Goal: Information Seeking & Learning: Learn about a topic

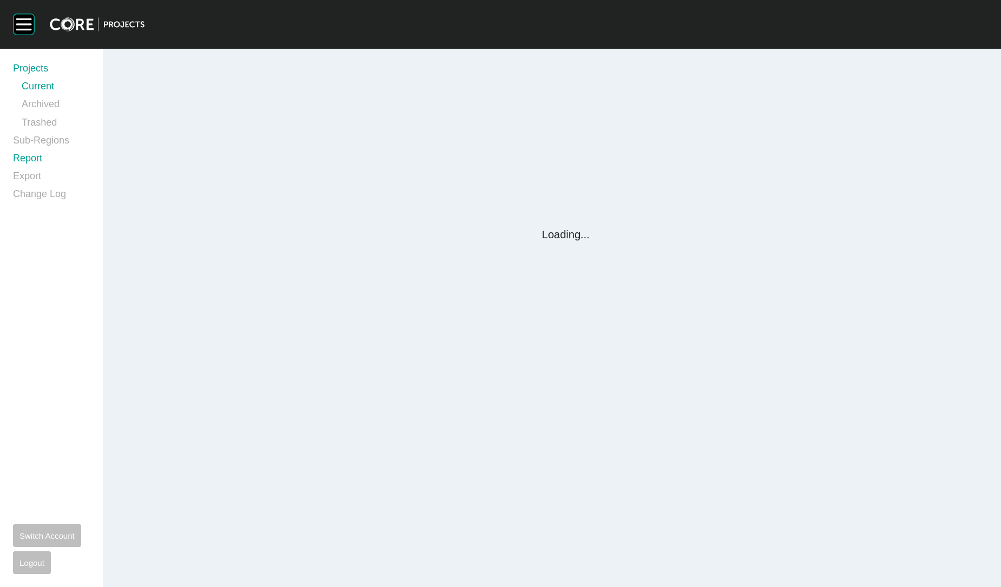
click at [34, 161] on link "Report" at bounding box center [51, 161] width 77 height 18
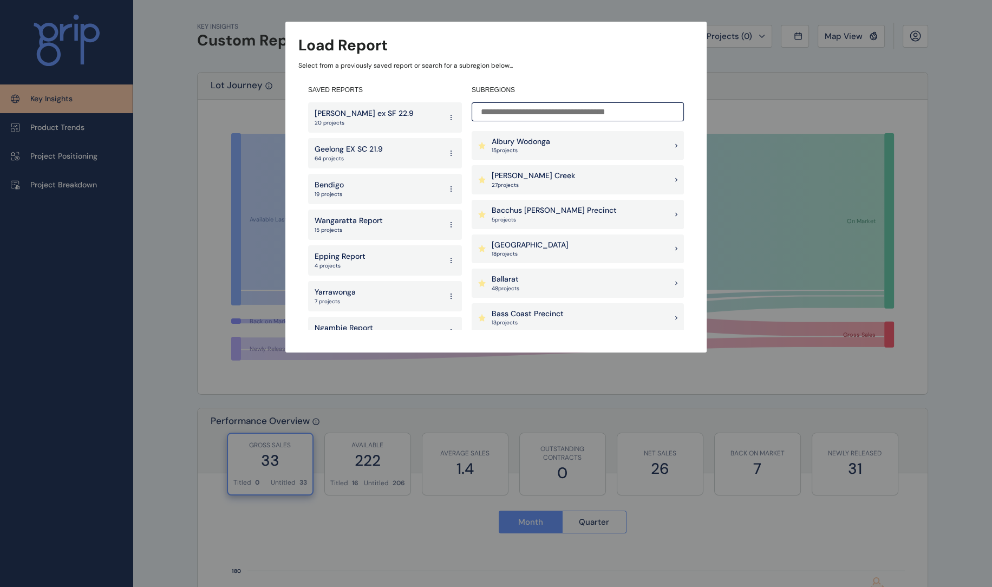
click at [504, 181] on p "27 project s" at bounding box center [533, 185] width 83 height 8
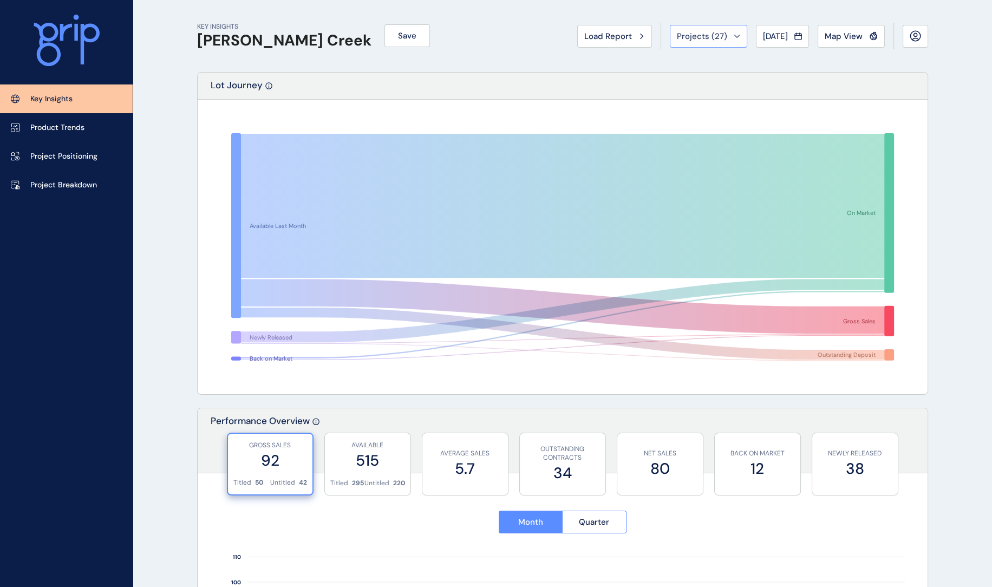
click at [689, 38] on span "Projects ( 27 )" at bounding box center [702, 36] width 50 height 11
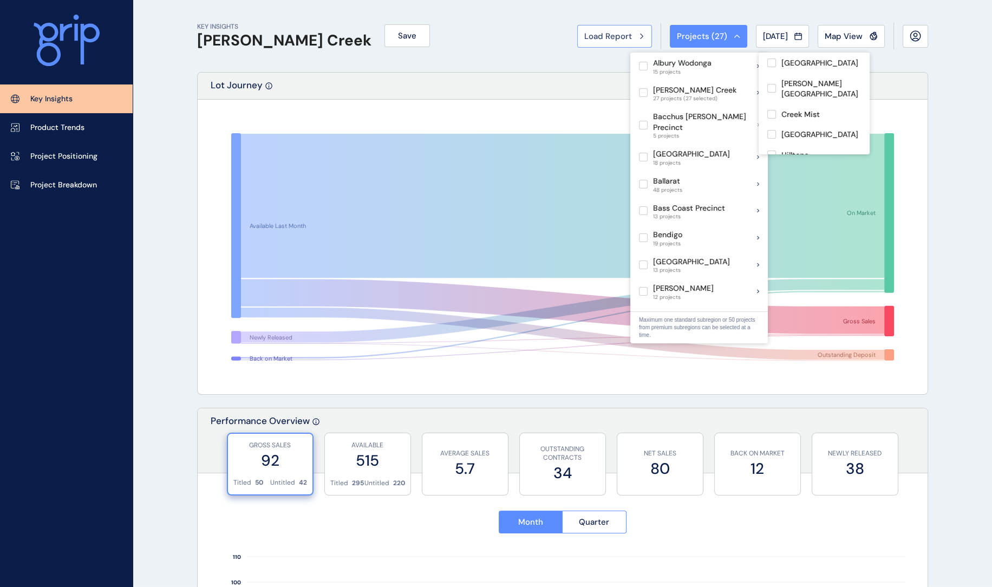
click at [605, 33] on span "Load Report" at bounding box center [608, 36] width 48 height 11
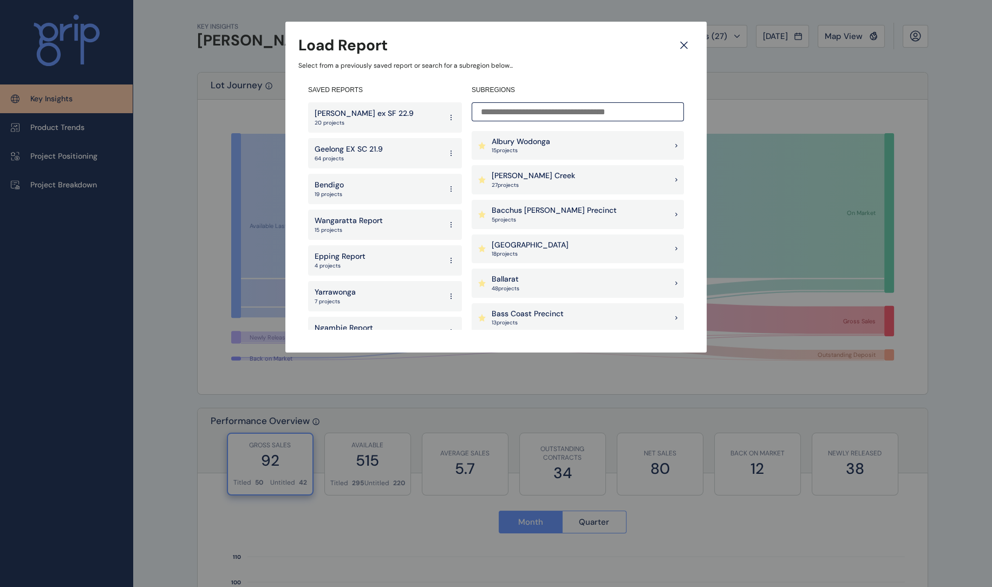
click at [560, 109] on input at bounding box center [578, 111] width 212 height 19
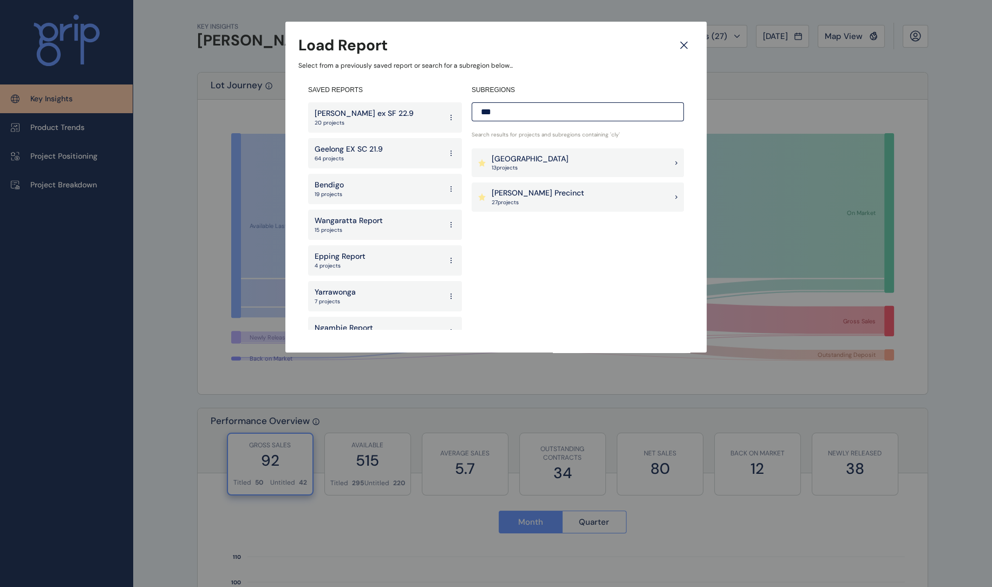
type input "***"
click at [537, 198] on p "[PERSON_NAME] Precinct" at bounding box center [538, 193] width 93 height 11
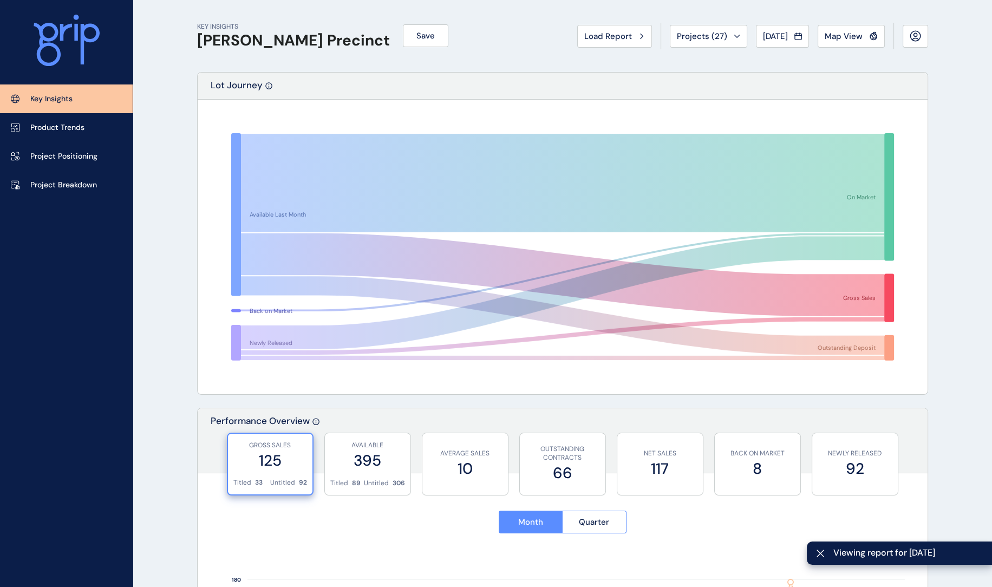
drag, startPoint x: 100, startPoint y: 186, endPoint x: 173, endPoint y: 164, distance: 76.6
click at [100, 186] on link "Project Breakdown" at bounding box center [66, 185] width 133 height 29
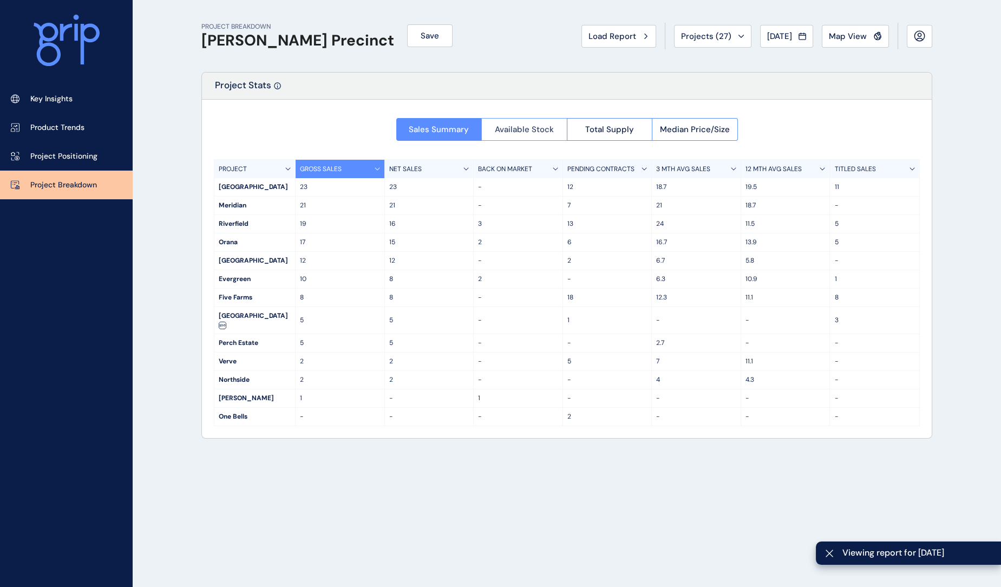
click at [517, 130] on span "Available Stock" at bounding box center [524, 129] width 59 height 11
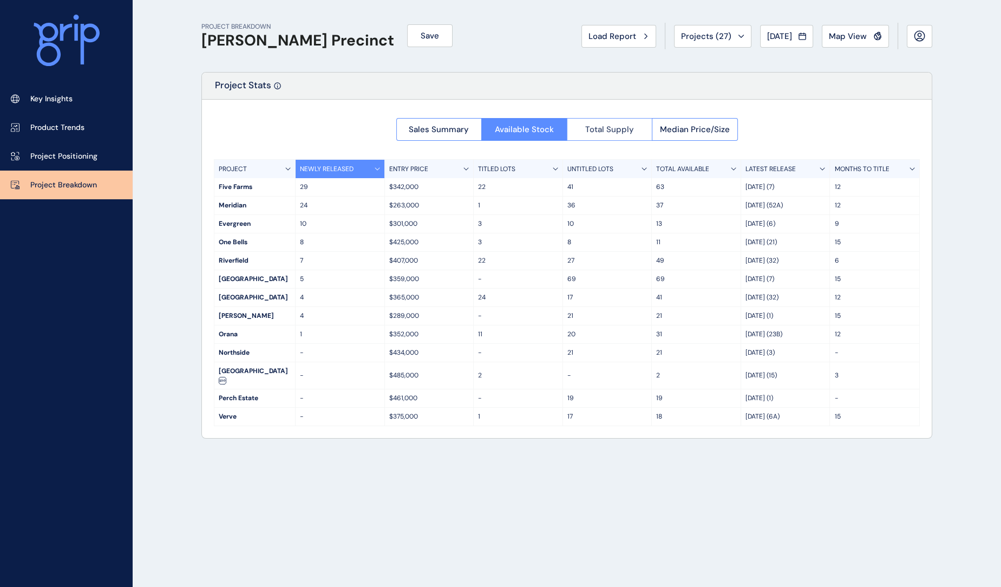
click at [611, 133] on span "Total Supply" at bounding box center [609, 129] width 49 height 11
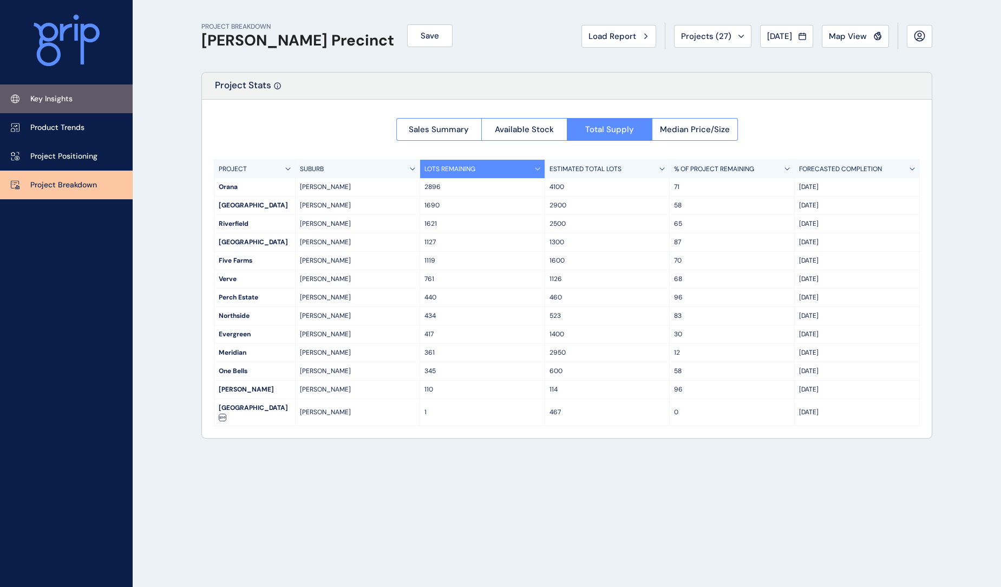
click at [80, 100] on link "Key Insights" at bounding box center [66, 98] width 133 height 29
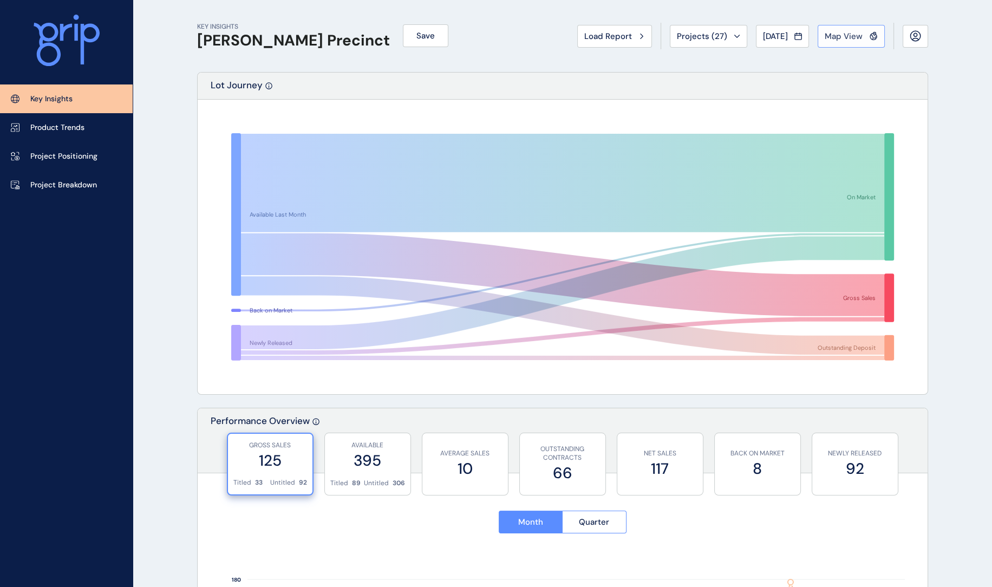
click at [847, 37] on span "Map View" at bounding box center [844, 36] width 38 height 11
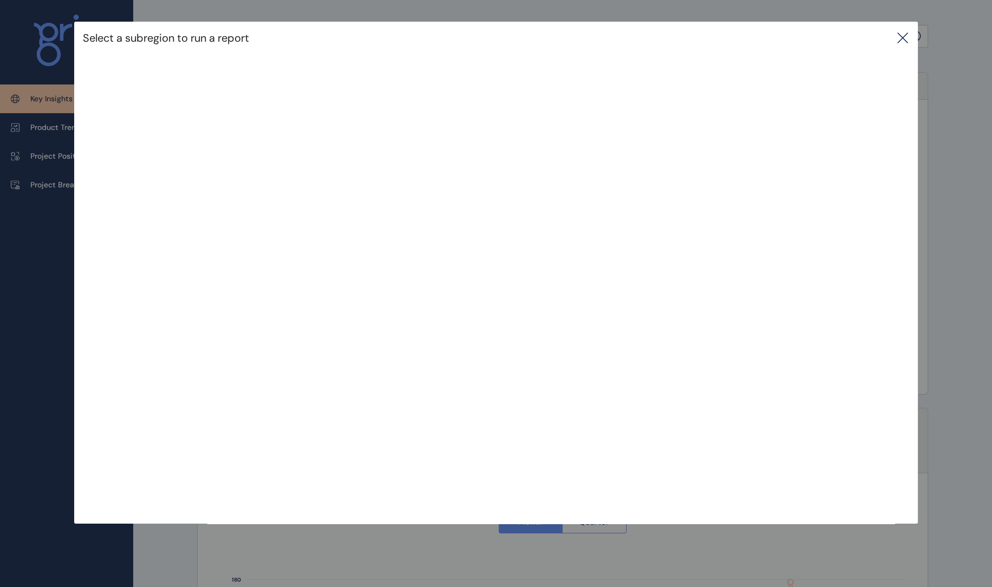
click at [908, 35] on icon at bounding box center [902, 37] width 13 height 13
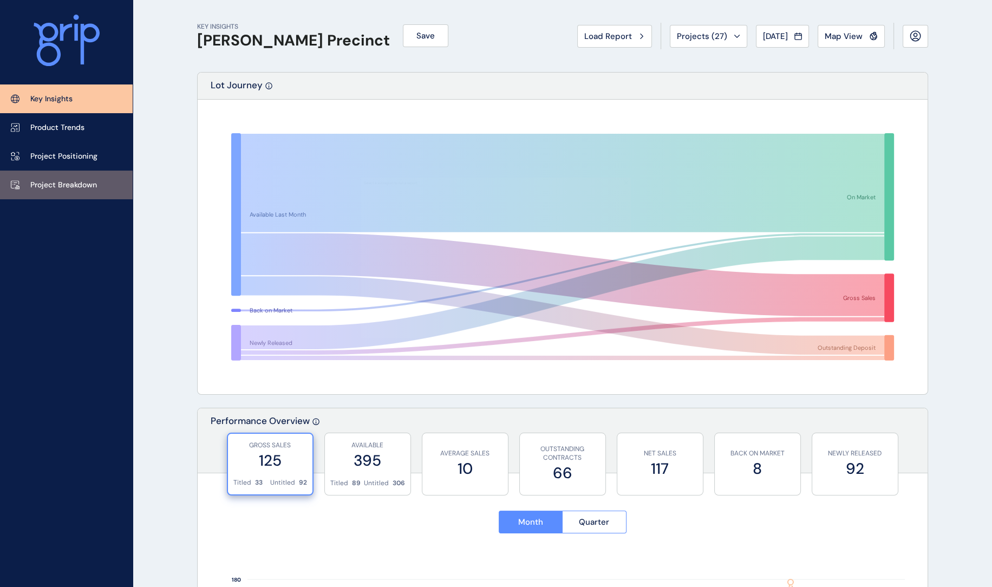
click at [87, 181] on p "Project Breakdown" at bounding box center [63, 185] width 67 height 11
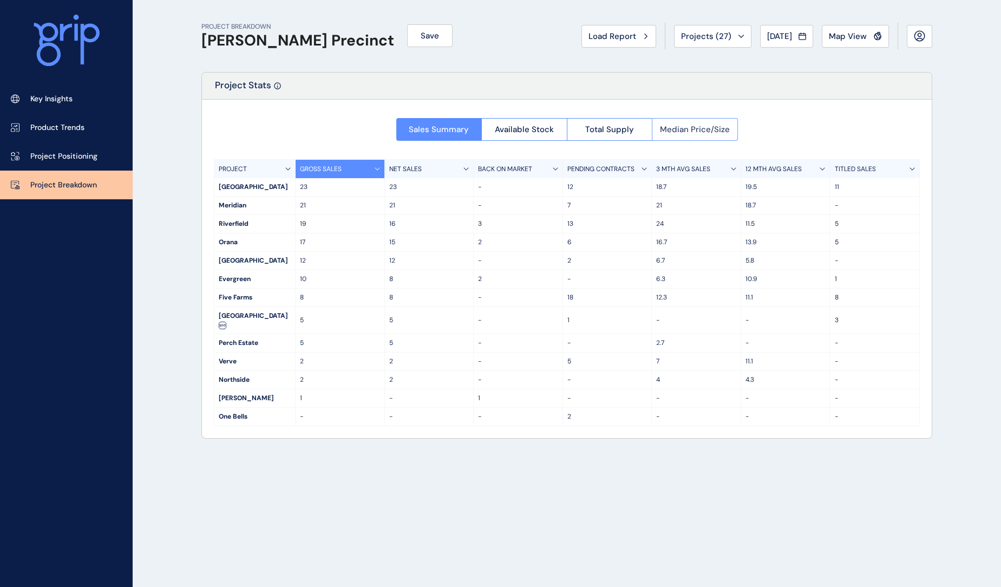
click at [665, 129] on span "Median Price/Size" at bounding box center [695, 129] width 70 height 11
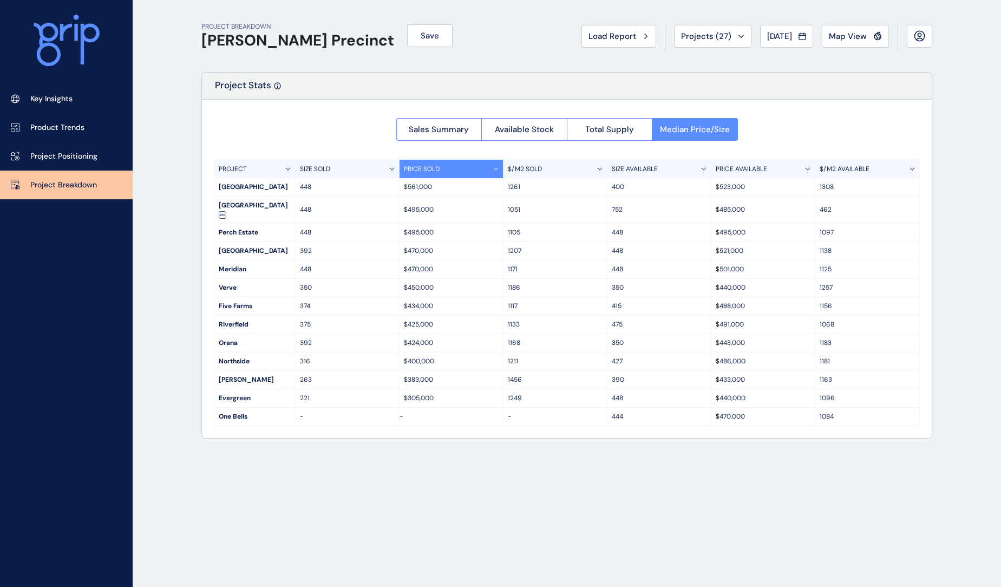
click at [549, 165] on div "$/M2 SOLD" at bounding box center [556, 169] width 104 height 18
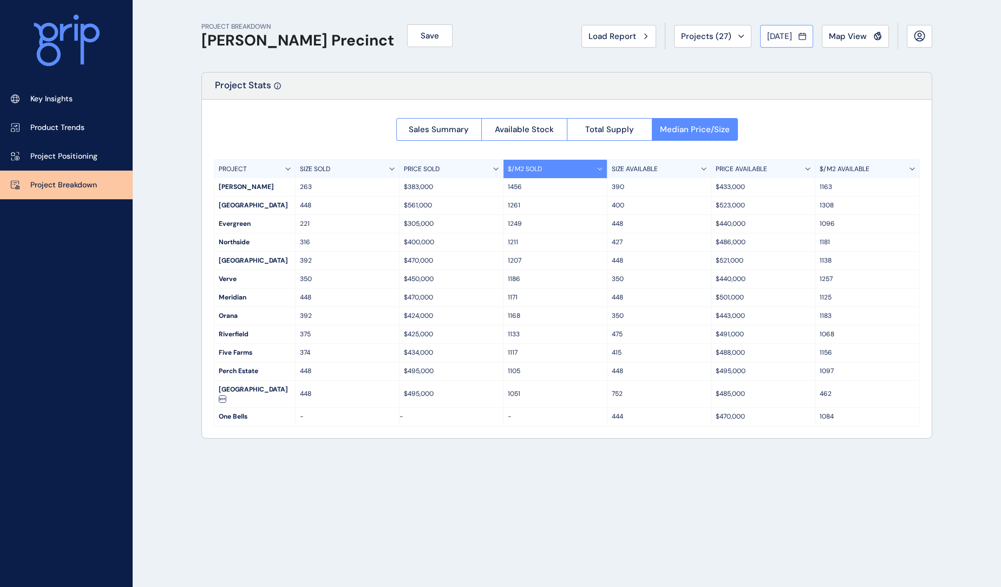
click at [782, 39] on span "[DATE]" at bounding box center [779, 36] width 25 height 11
click at [846, 34] on div at bounding box center [500, 293] width 1001 height 587
click at [842, 35] on span "Map View" at bounding box center [848, 36] width 38 height 11
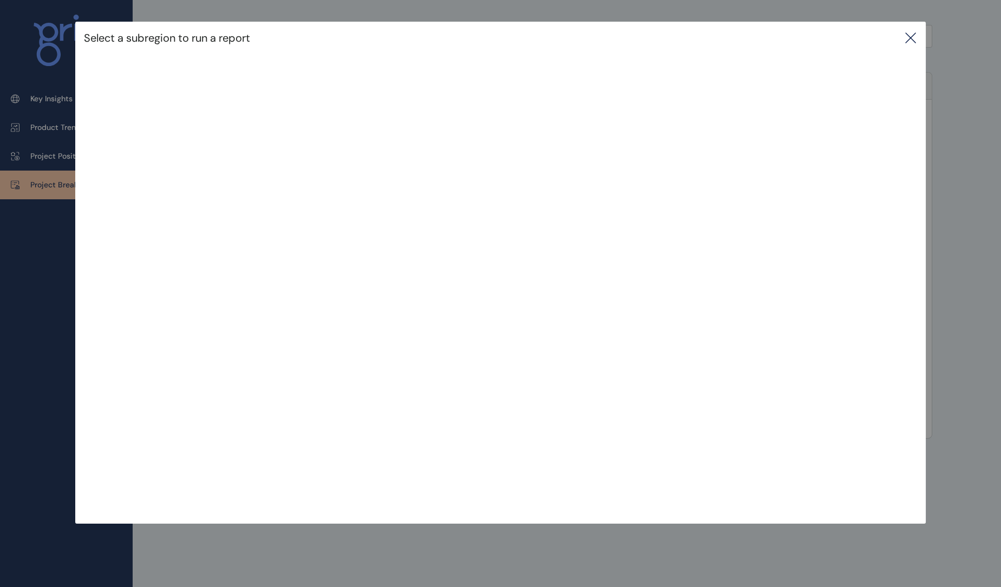
click at [906, 40] on icon at bounding box center [910, 37] width 13 height 13
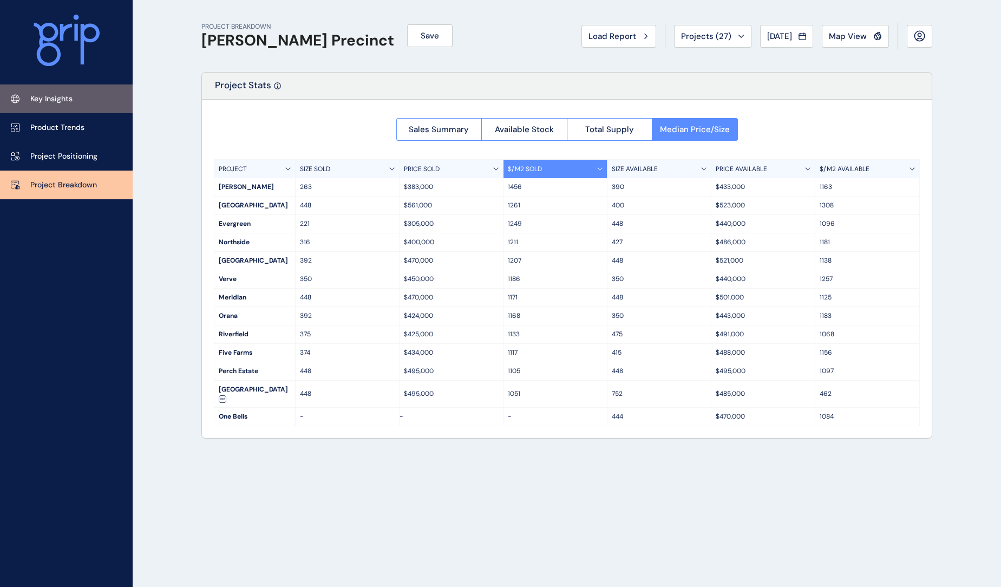
click at [66, 98] on p "Key Insights" at bounding box center [51, 99] width 42 height 11
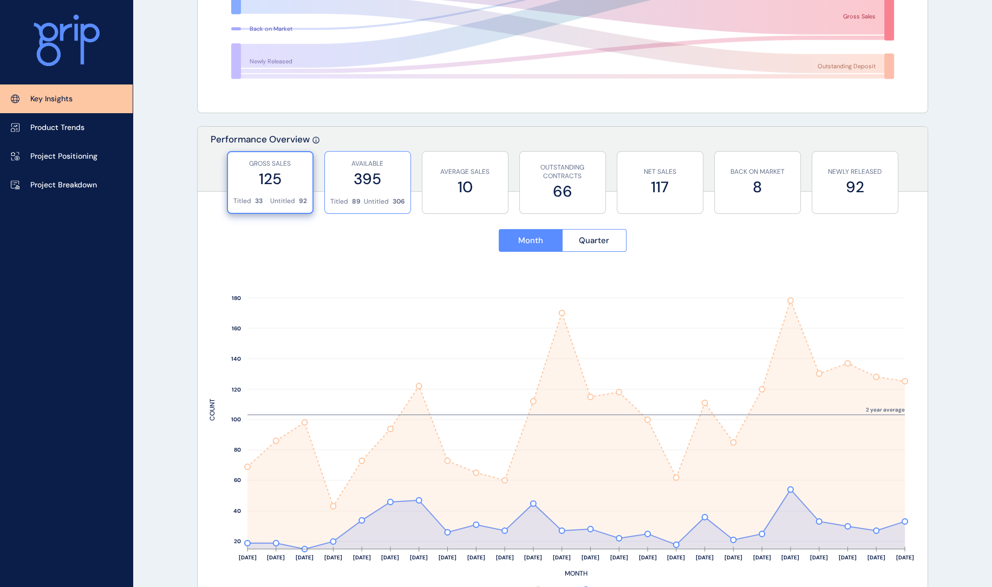
scroll to position [301, 0]
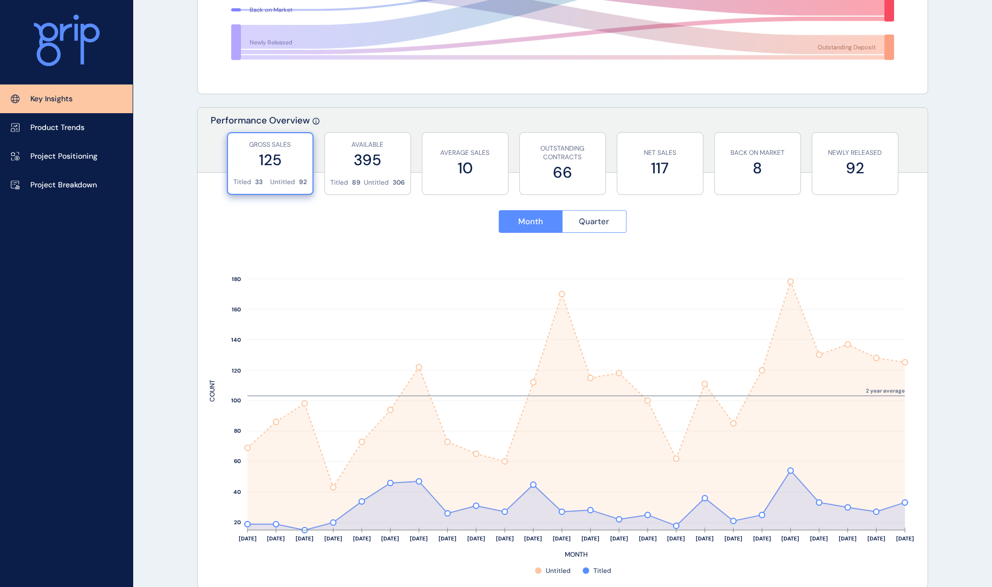
click at [608, 224] on span "Quarter" at bounding box center [594, 221] width 30 height 11
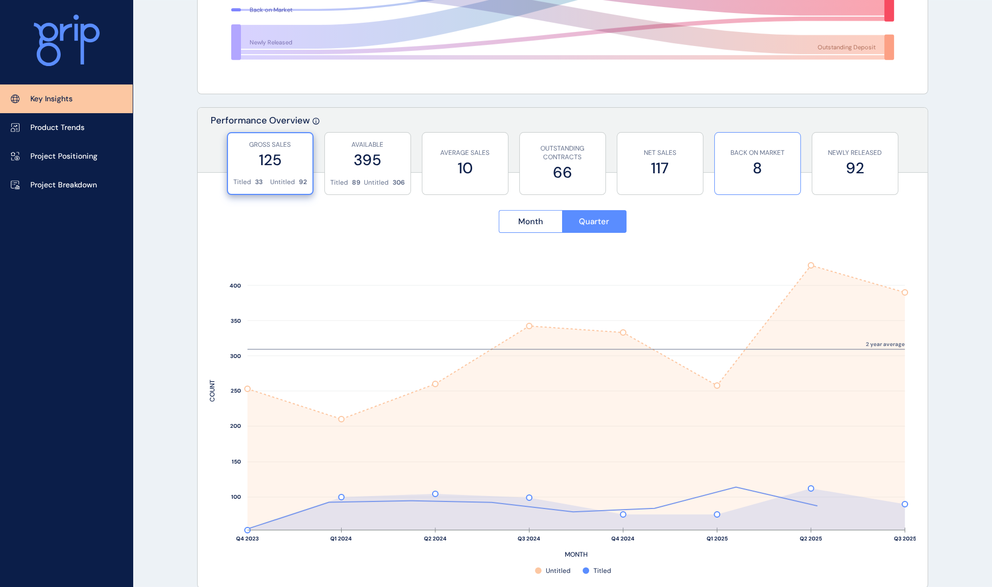
click at [739, 167] on label "8" at bounding box center [757, 168] width 75 height 21
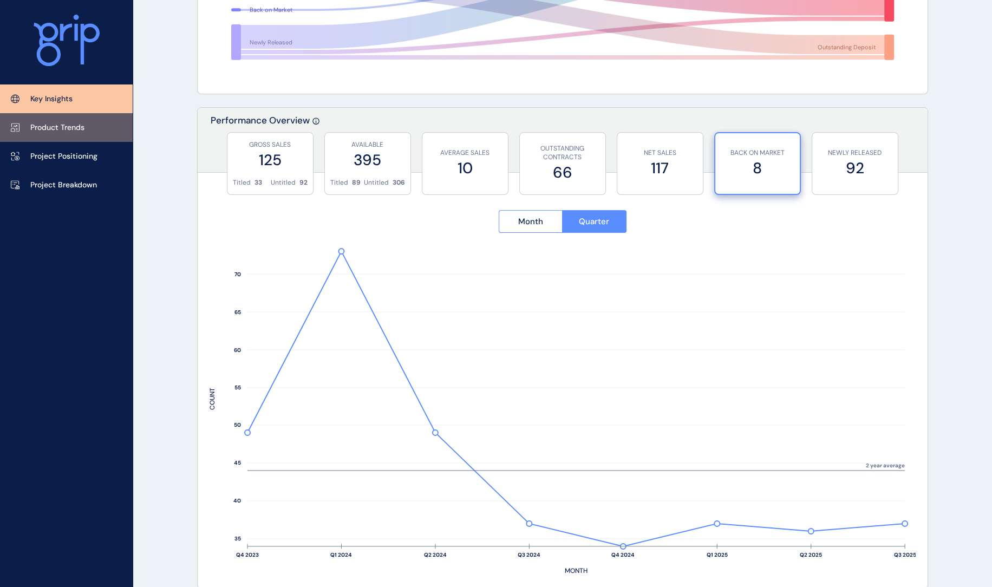
click at [47, 135] on link "Product Trends" at bounding box center [66, 127] width 133 height 29
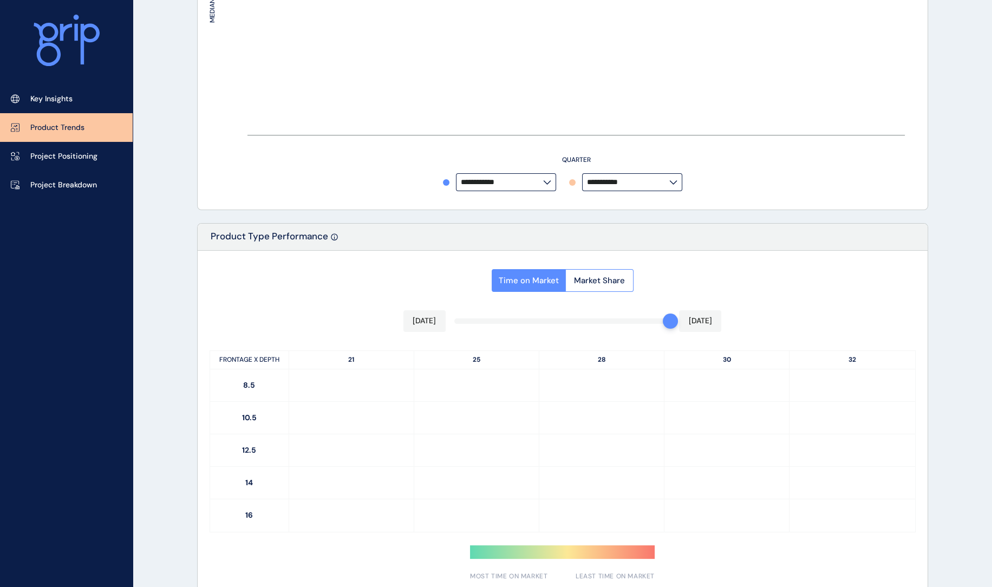
type input "**********"
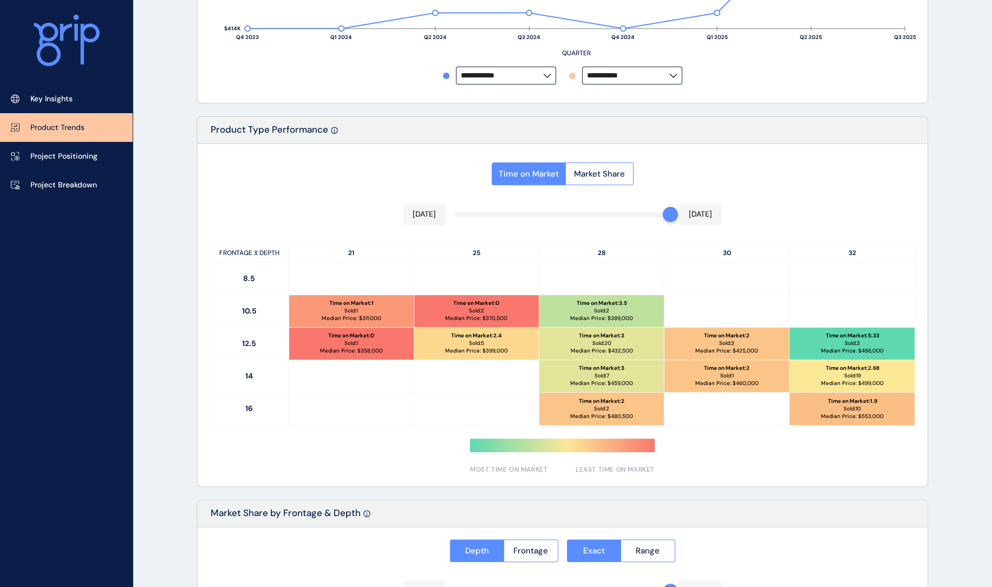
scroll to position [408, 0]
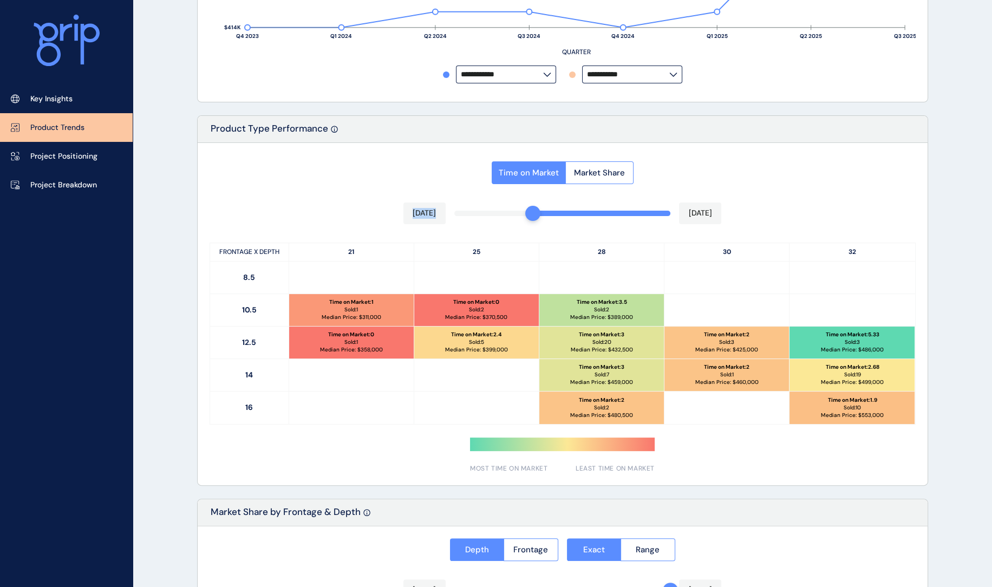
drag, startPoint x: 664, startPoint y: 215, endPoint x: 322, endPoint y: 217, distance: 341.7
click at [322, 217] on div "Time on Market Market Share [DATE] [DATE] FRONTAGE X DEPTH 21 25 28 30 32 8.5 1…" at bounding box center [563, 314] width 730 height 342
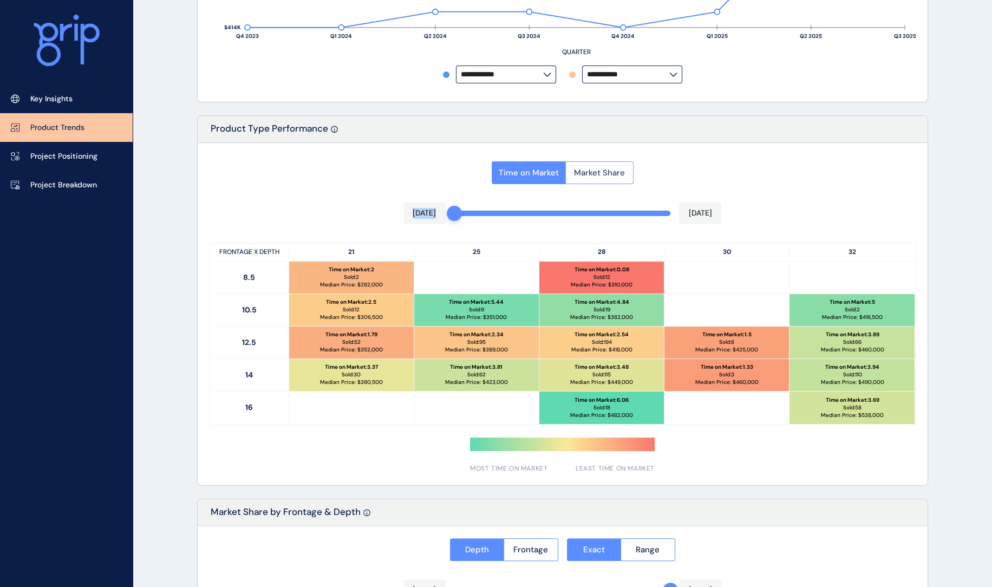
click at [589, 179] on button "Market Share" at bounding box center [599, 172] width 68 height 23
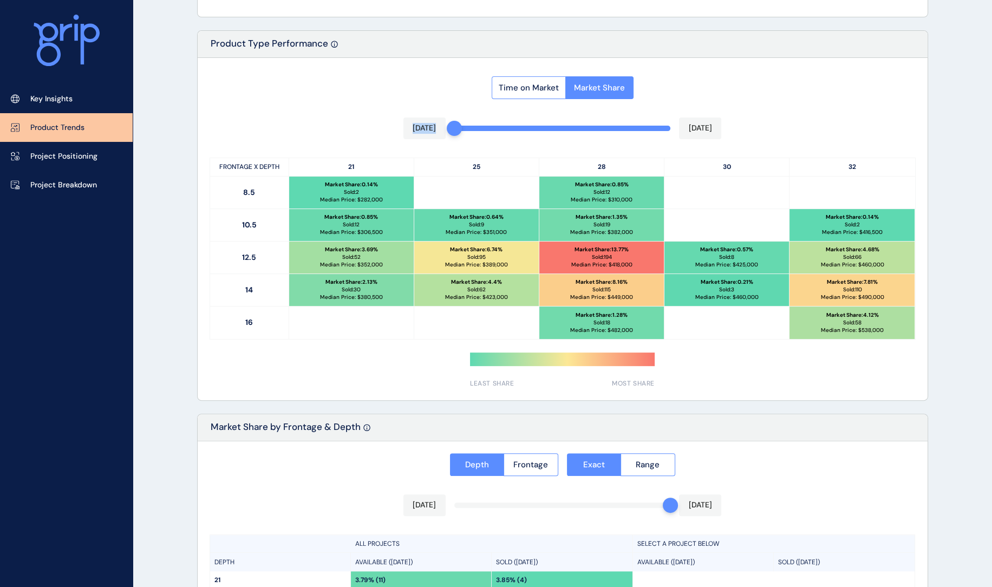
scroll to position [678, 0]
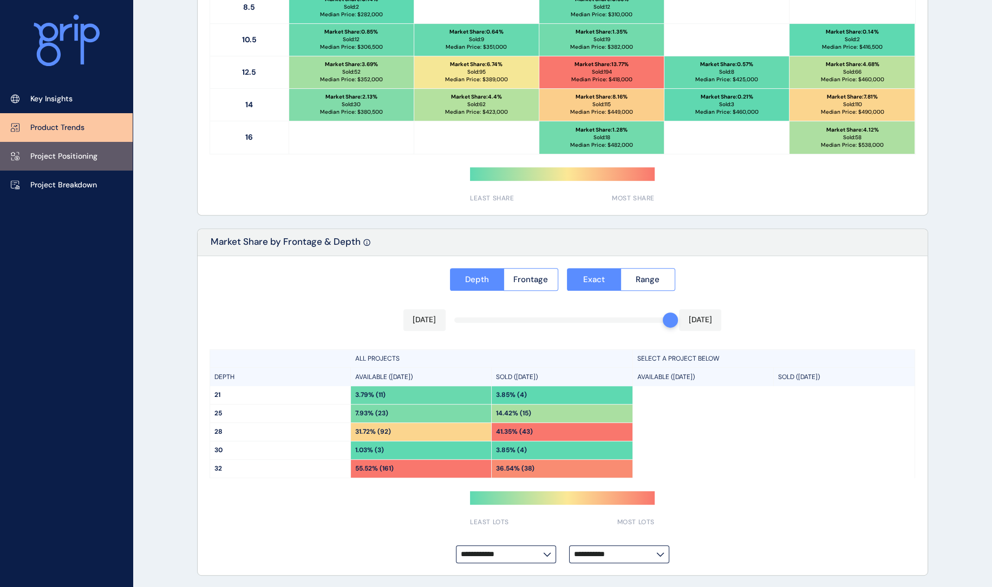
click at [83, 166] on link "Project Positioning" at bounding box center [66, 156] width 133 height 29
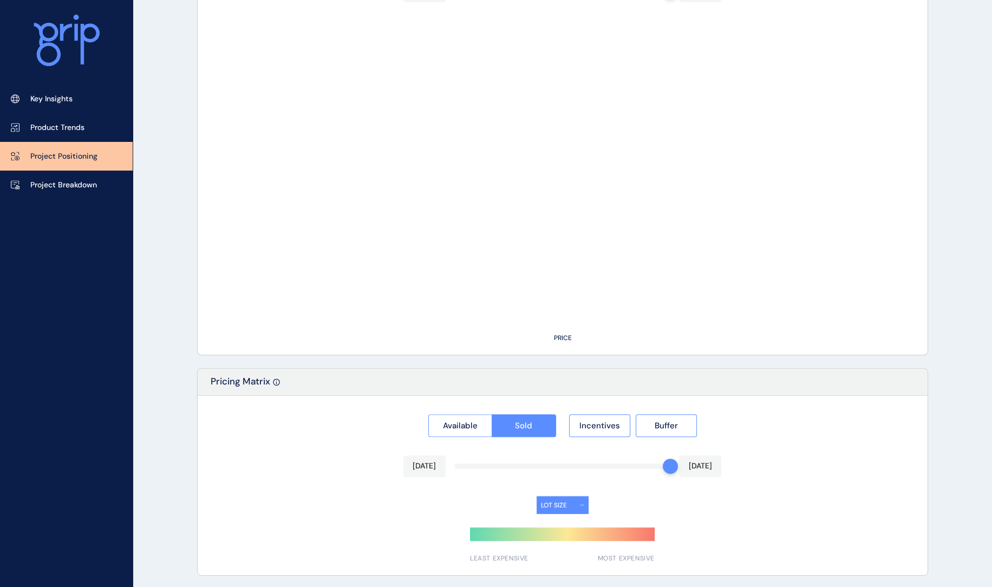
type input "**********"
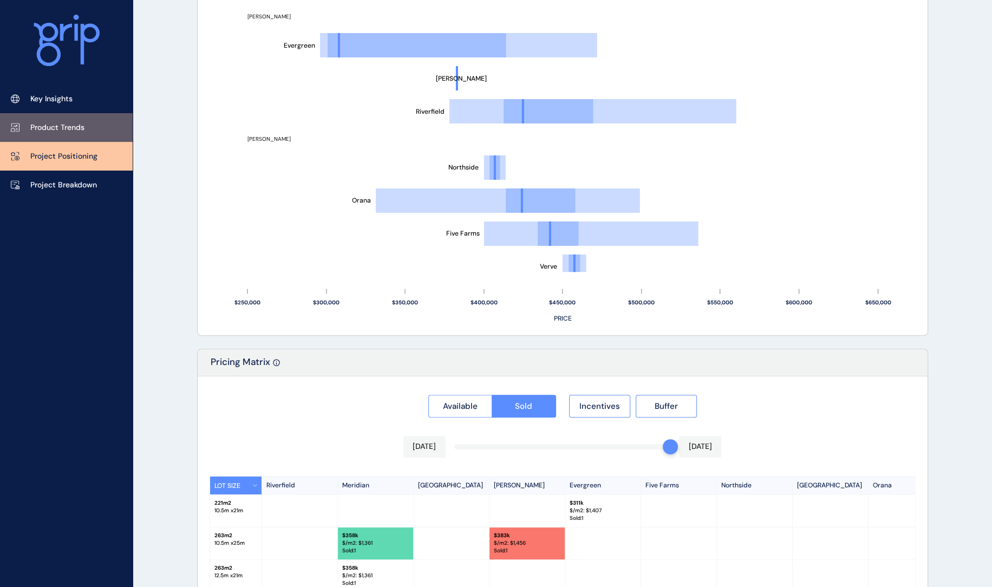
click at [82, 127] on p "Product Trends" at bounding box center [57, 127] width 54 height 11
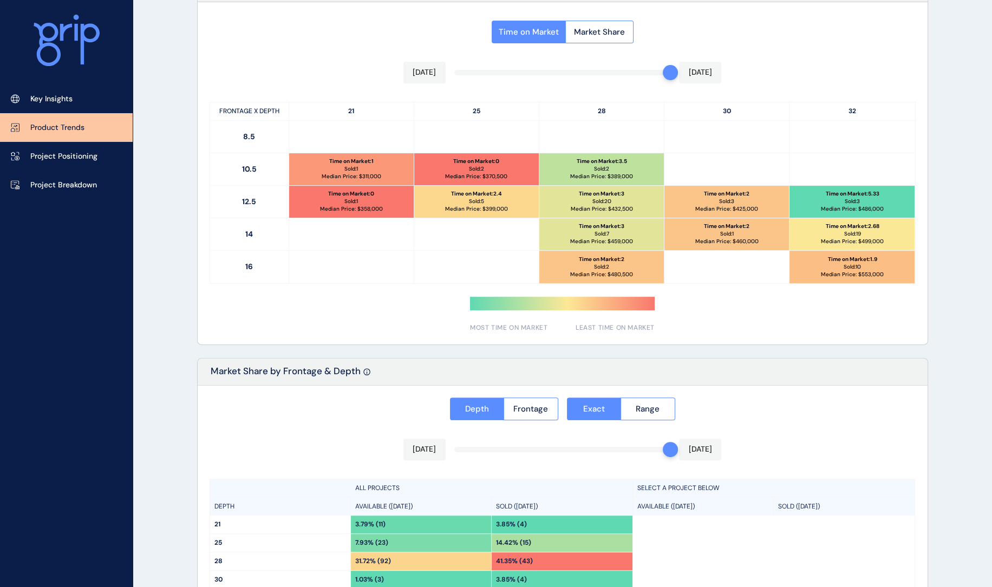
type input "**********"
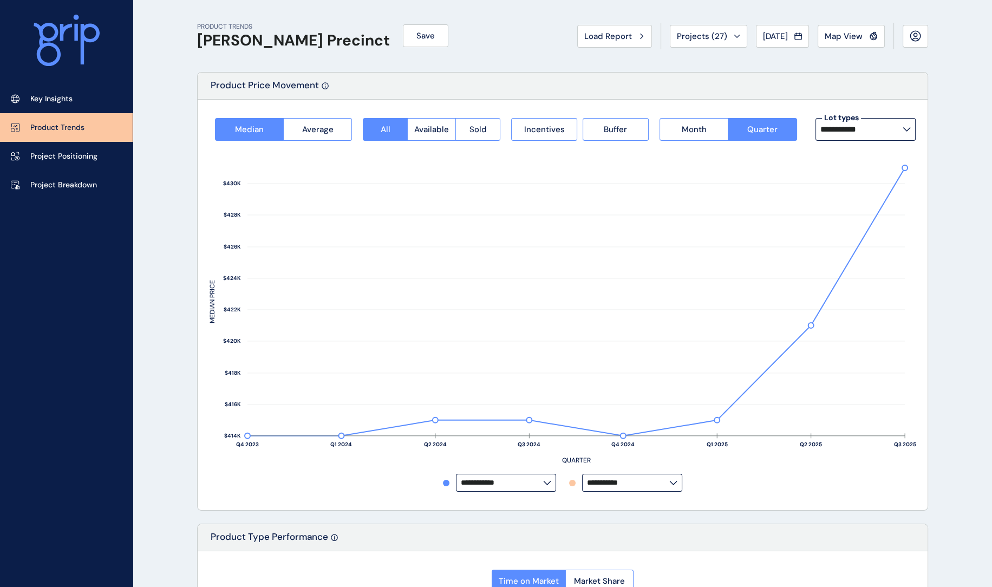
click at [521, 480] on input "**********" at bounding box center [502, 483] width 82 height 8
click at [498, 414] on p "[GEOGRAPHIC_DATA]" at bounding box center [503, 419] width 77 height 11
type input "*********"
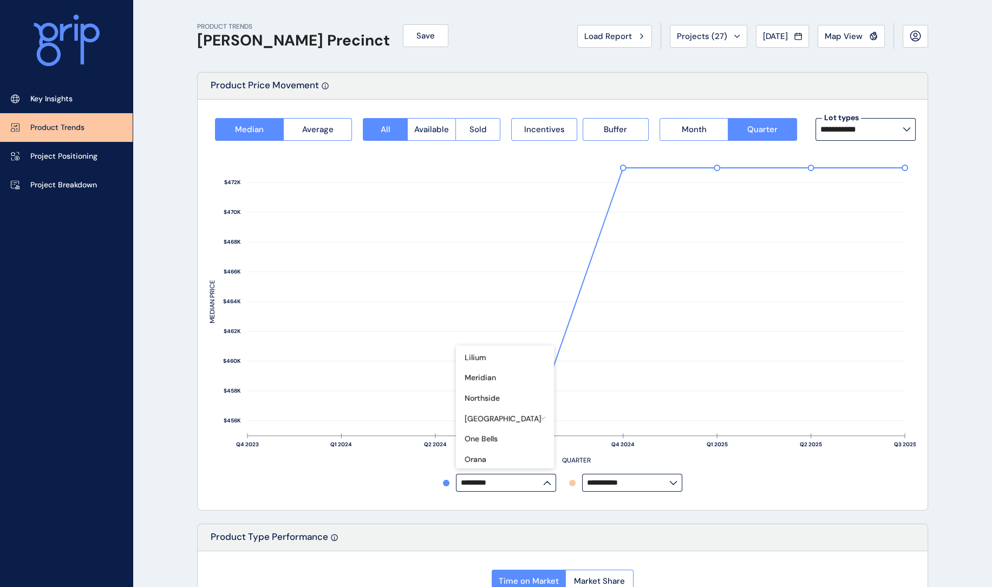
click at [632, 482] on input "**********" at bounding box center [628, 483] width 82 height 8
click at [622, 413] on p "Five Farms" at bounding box center [610, 418] width 39 height 11
type input "**********"
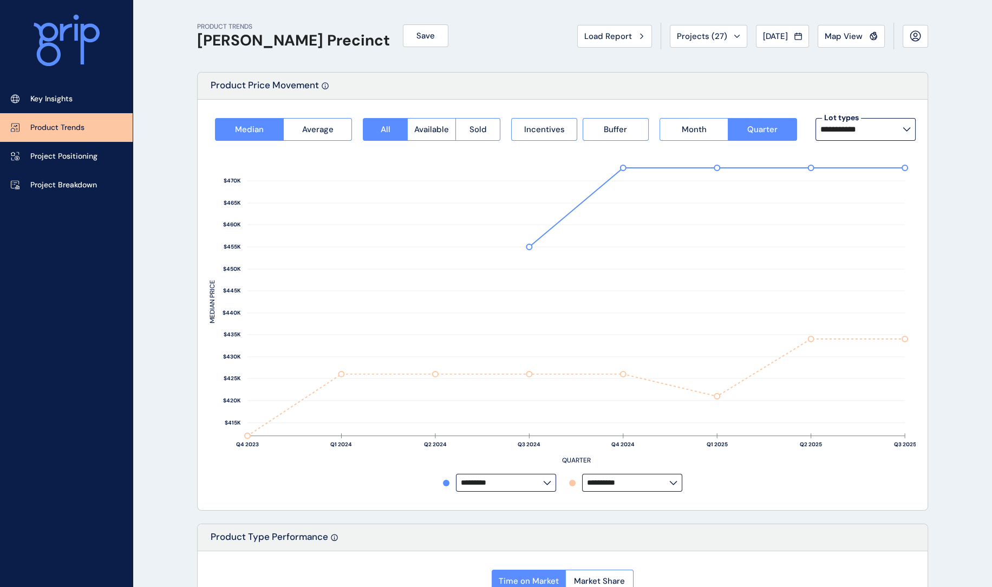
click at [557, 136] on button "Incentives" at bounding box center [544, 129] width 66 height 23
click at [622, 132] on span "Buffer" at bounding box center [615, 129] width 23 height 11
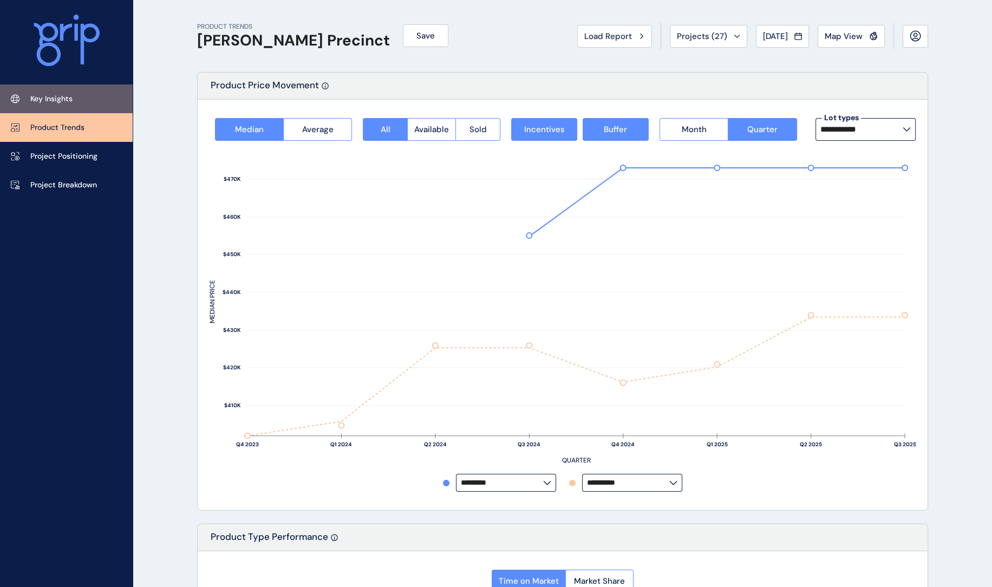
click at [51, 98] on p "Key Insights" at bounding box center [51, 99] width 42 height 11
